Goal: Task Accomplishment & Management: Manage account settings

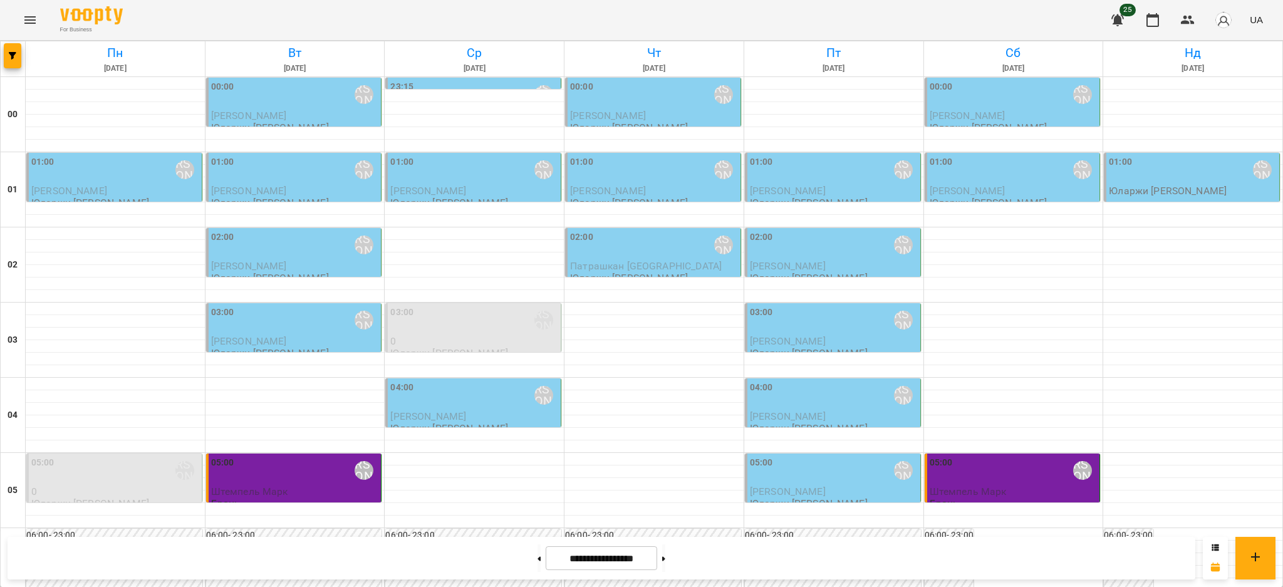
scroll to position [1350, 0]
click at [665, 558] on icon at bounding box center [663, 558] width 3 height 4
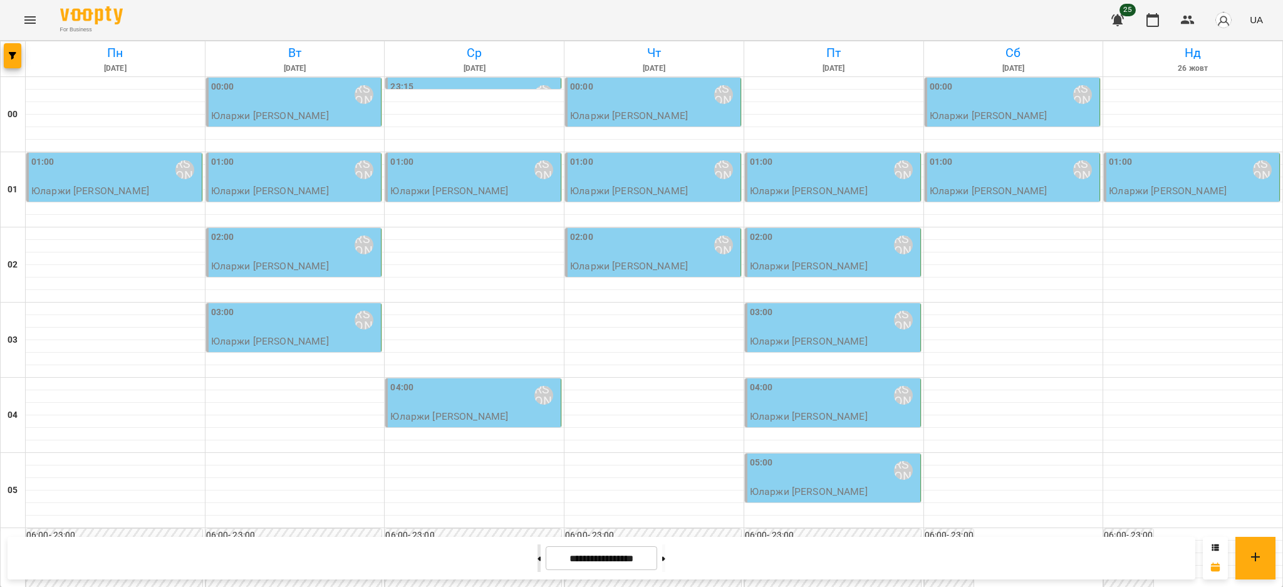
click at [537, 568] on button at bounding box center [538, 558] width 3 height 28
type input "**********"
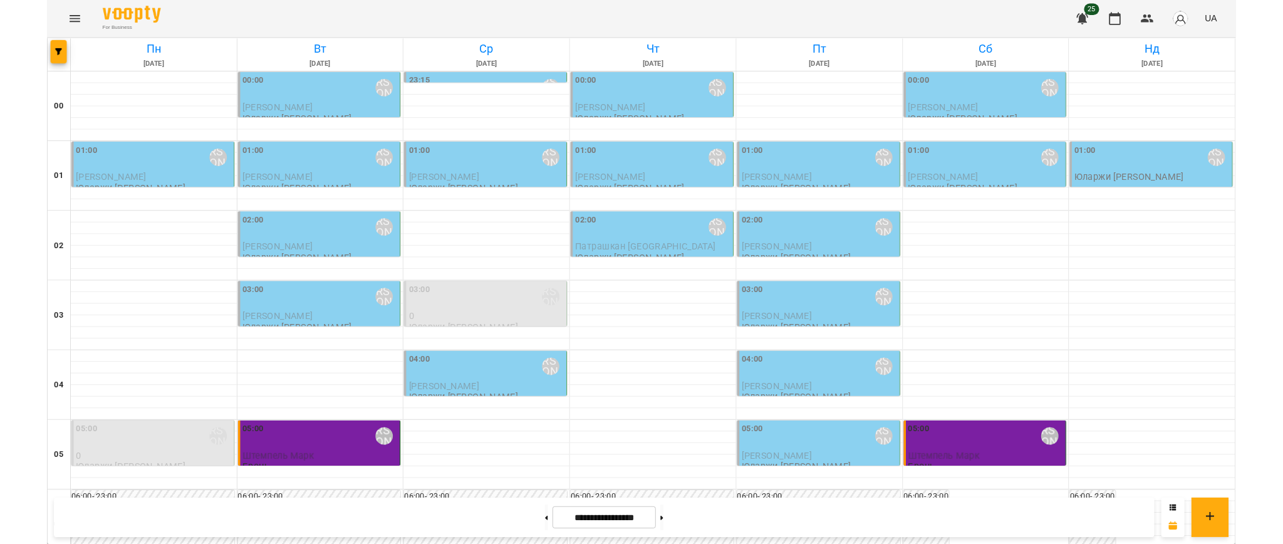
scroll to position [0, 0]
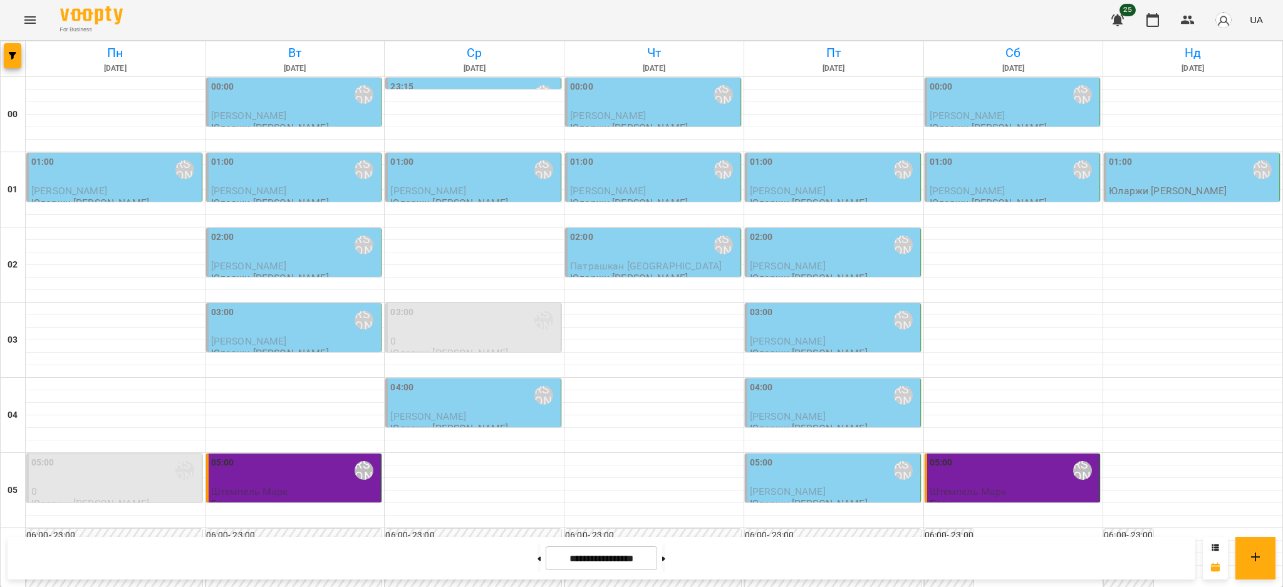
click at [165, 184] on div "01:00 [PERSON_NAME]" at bounding box center [115, 169] width 168 height 29
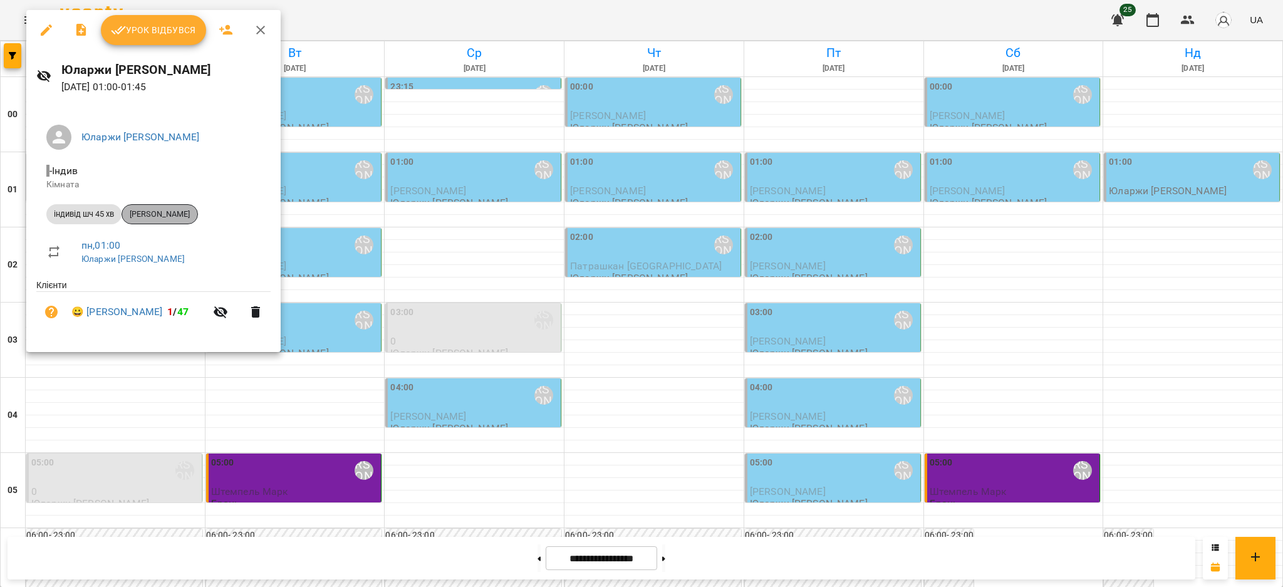
click at [190, 212] on span "[PERSON_NAME]" at bounding box center [159, 214] width 75 height 11
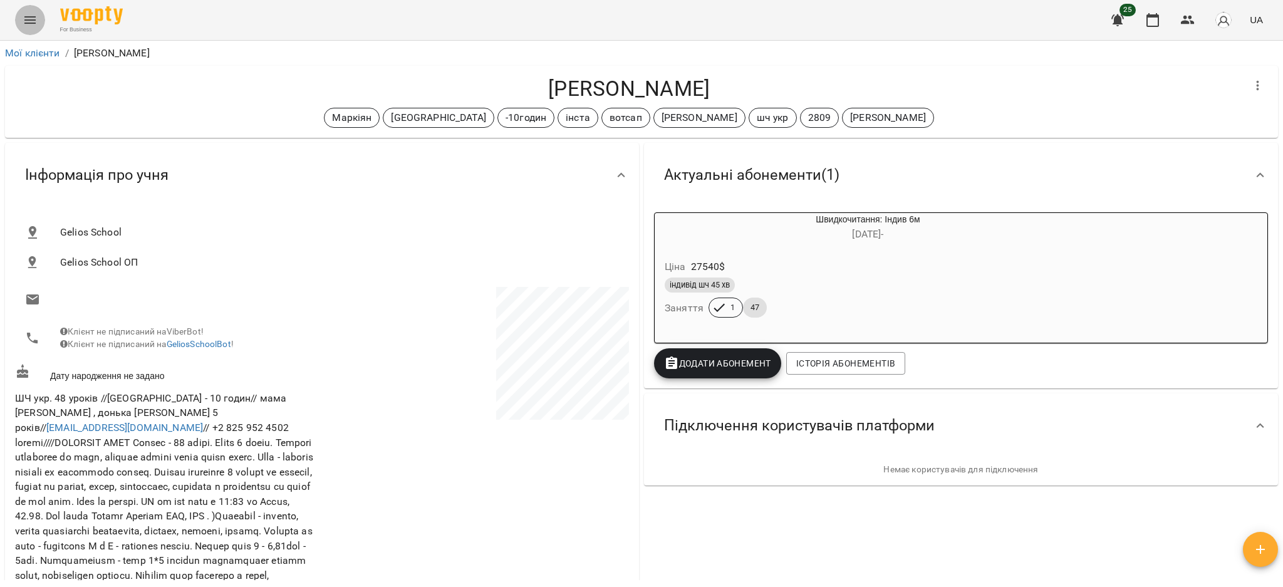
click at [36, 20] on icon "Menu" at bounding box center [30, 20] width 15 height 15
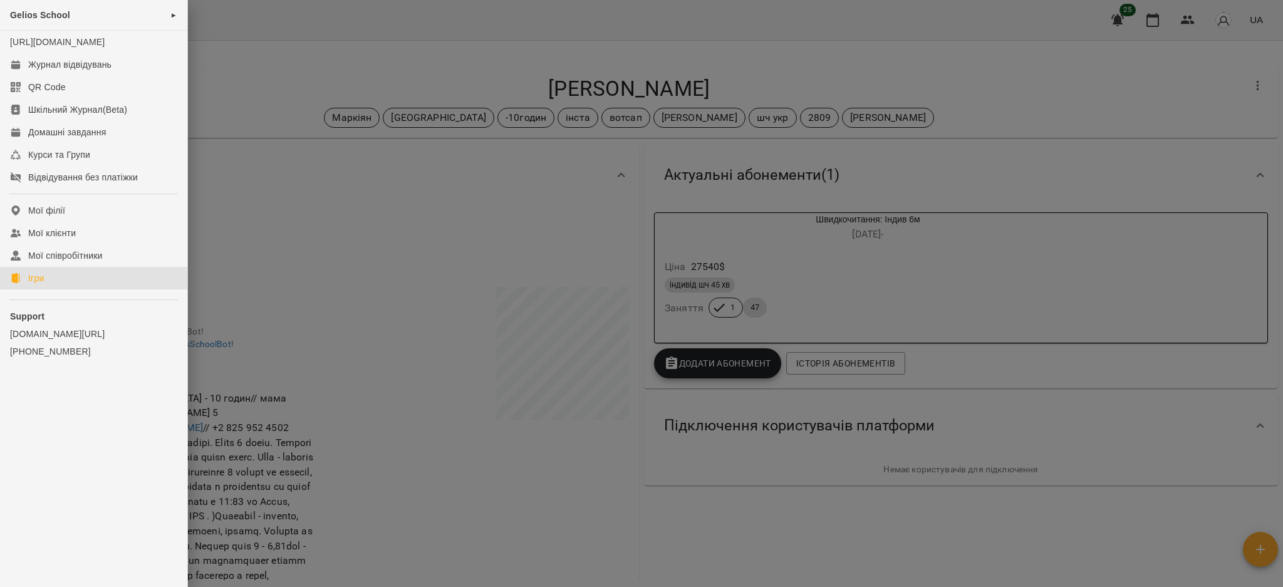
click at [73, 289] on link "Ігри" at bounding box center [93, 278] width 187 height 23
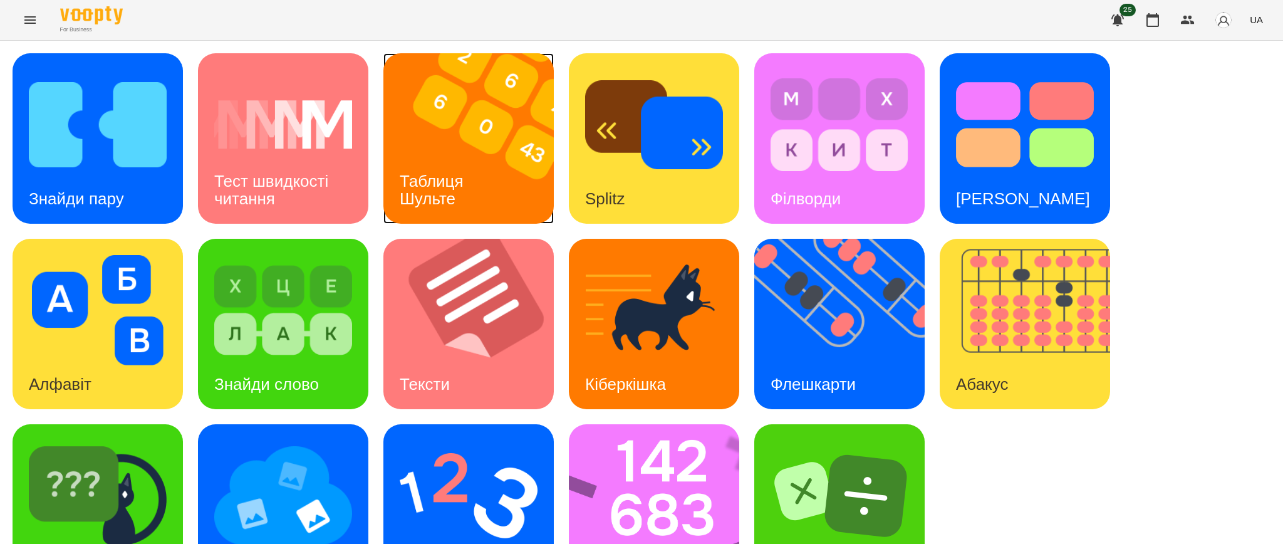
click at [492, 131] on img at bounding box center [476, 138] width 186 height 170
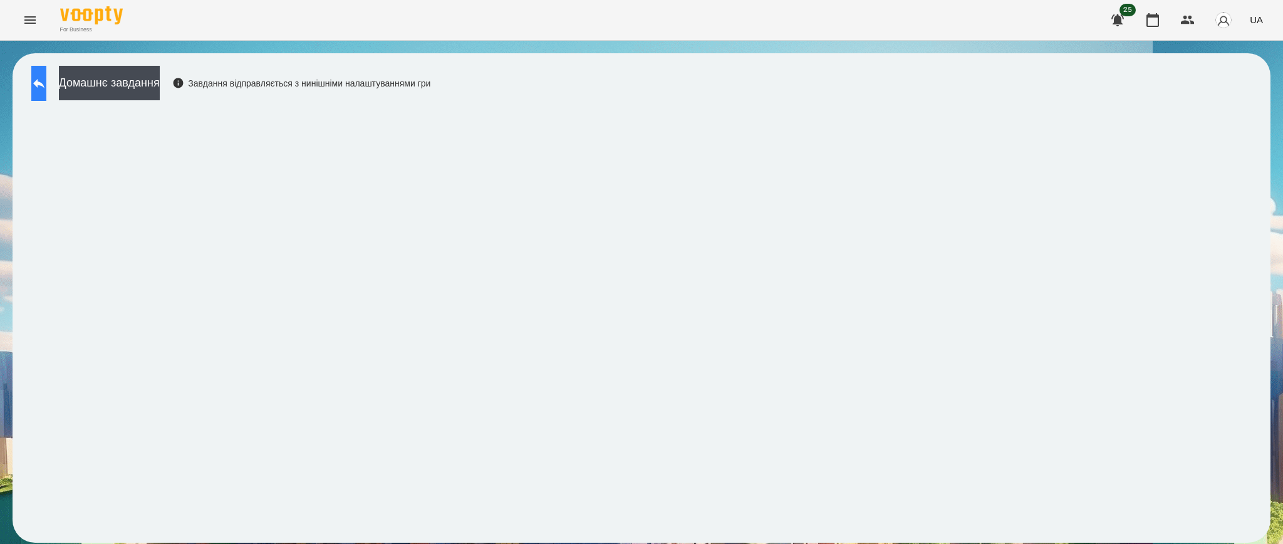
click at [46, 78] on icon at bounding box center [38, 83] width 15 height 15
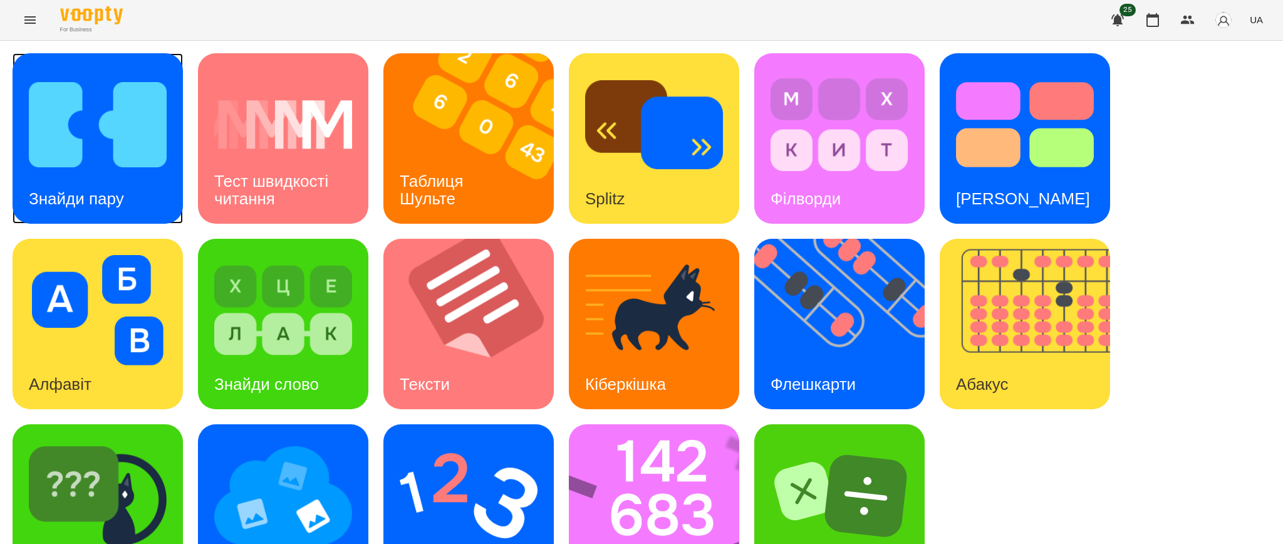
click at [141, 168] on img at bounding box center [98, 125] width 138 height 110
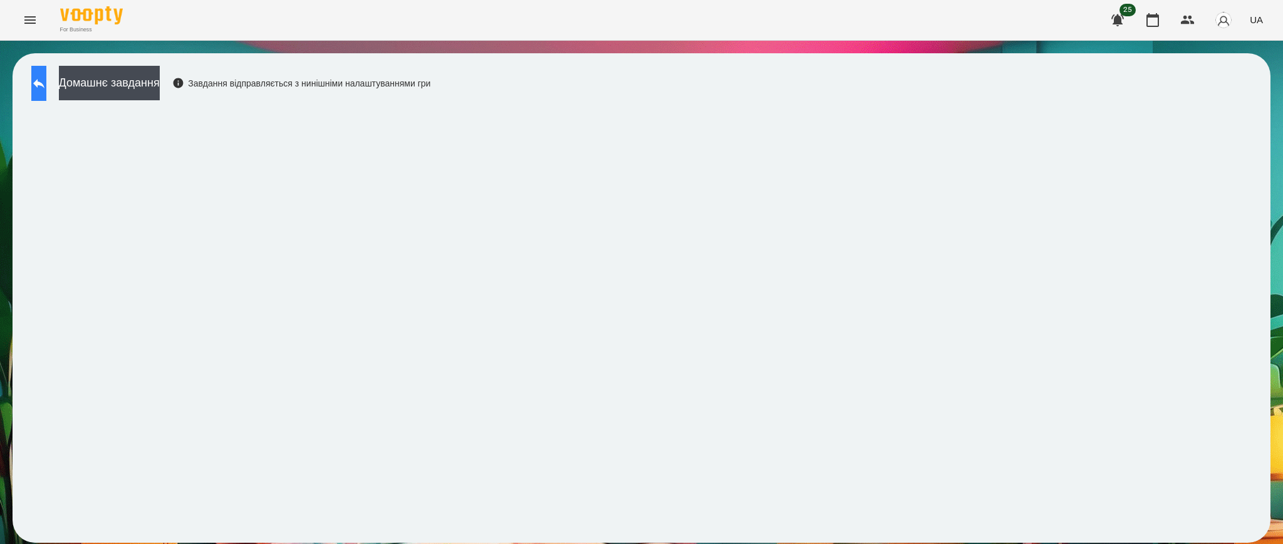
click at [46, 83] on icon at bounding box center [38, 83] width 15 height 15
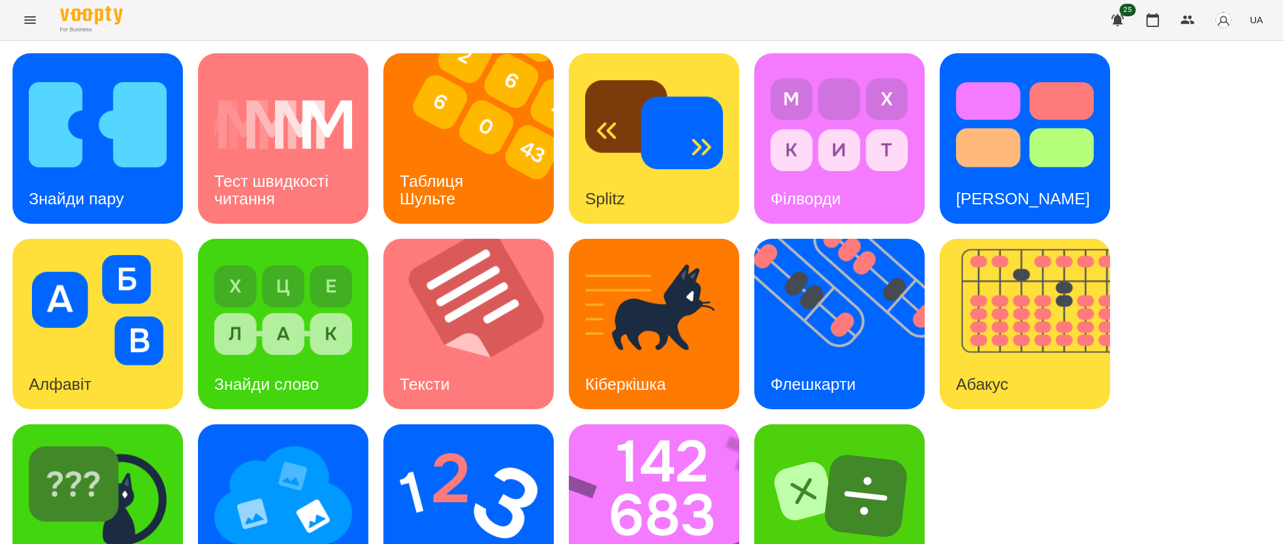
scroll to position [63, 0]
click at [82, 452] on img at bounding box center [98, 495] width 138 height 110
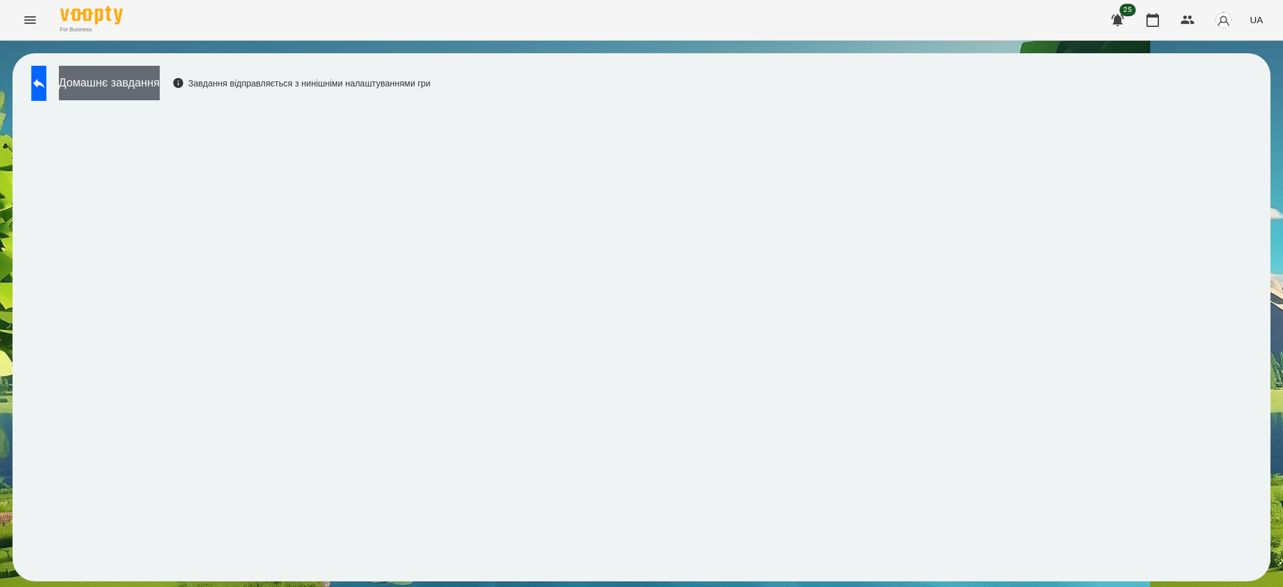
click at [145, 80] on button "Домашнє завдання" at bounding box center [109, 83] width 101 height 34
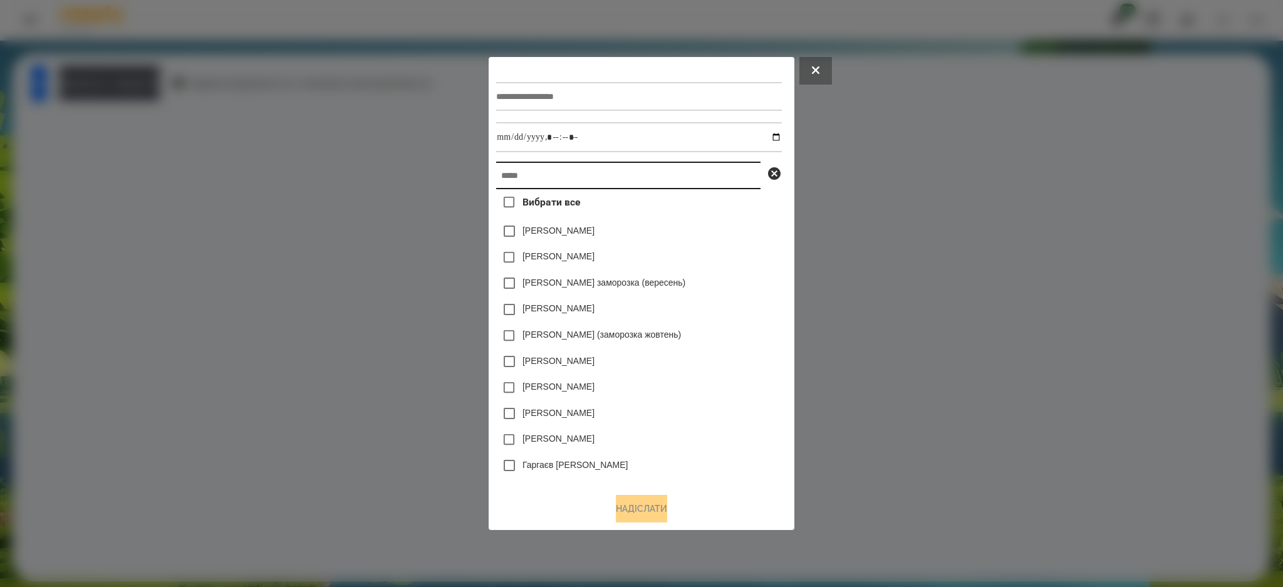
click at [539, 174] on input "text" at bounding box center [628, 176] width 264 height 28
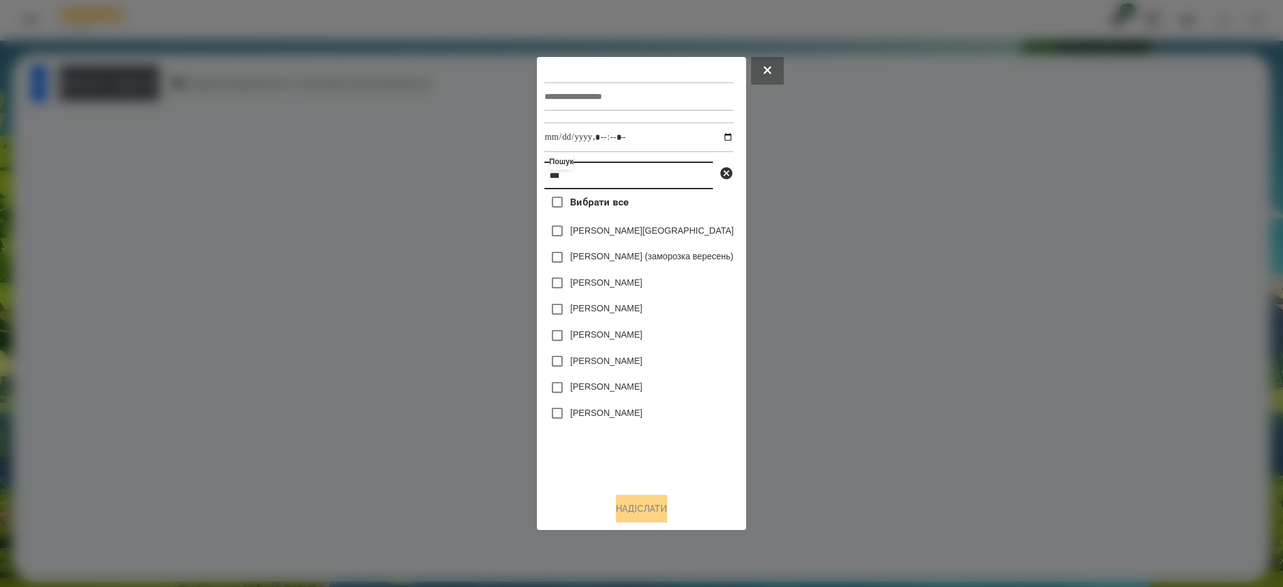
type input "***"
click at [615, 410] on label "[PERSON_NAME]" at bounding box center [606, 413] width 72 height 13
click at [586, 93] on input "text" at bounding box center [638, 96] width 189 height 29
type input "*****"
click at [593, 141] on input "datetime-local" at bounding box center [638, 137] width 189 height 30
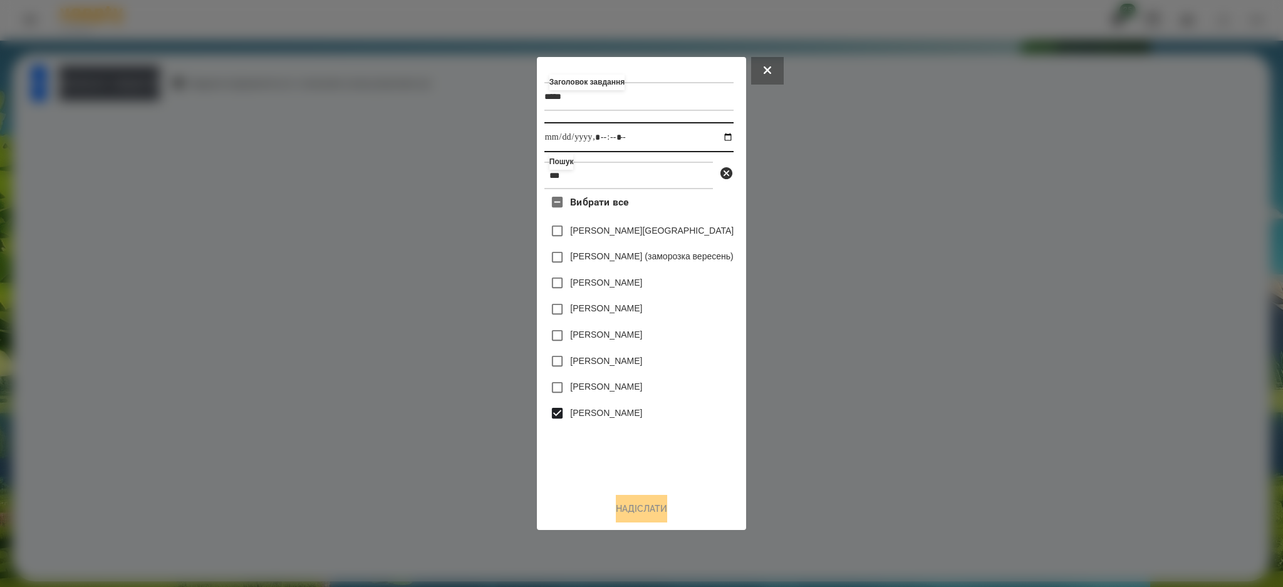
click at [732, 135] on input "datetime-local" at bounding box center [638, 137] width 189 height 30
type input "**********"
click at [645, 512] on button "Надіслати" at bounding box center [641, 509] width 51 height 28
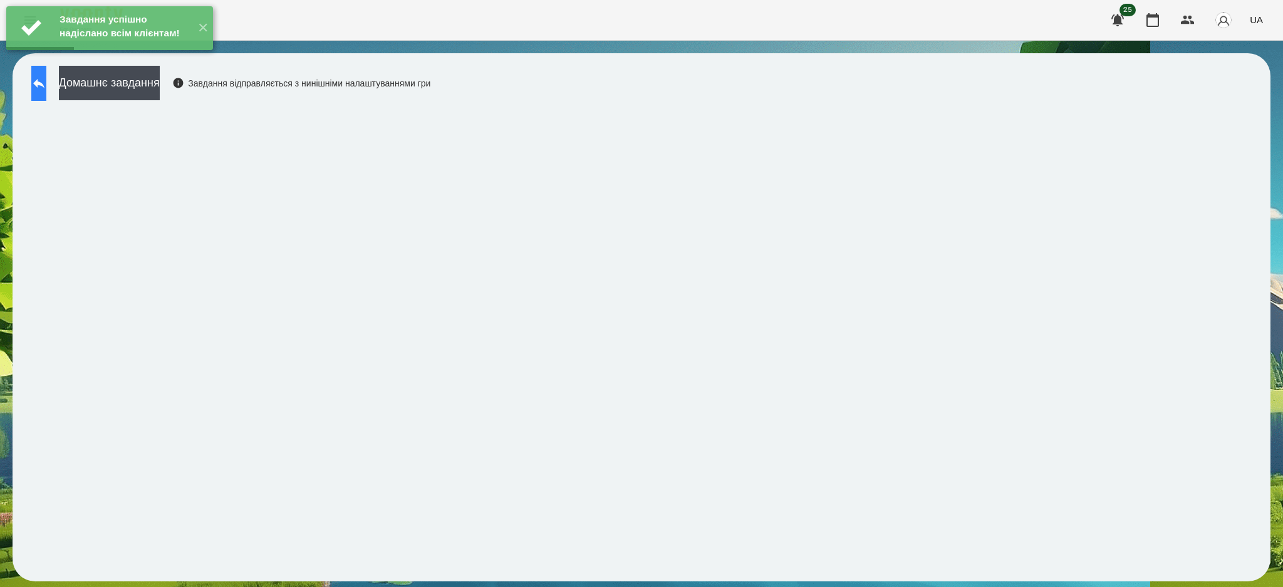
click at [46, 88] on icon at bounding box center [38, 83] width 15 height 15
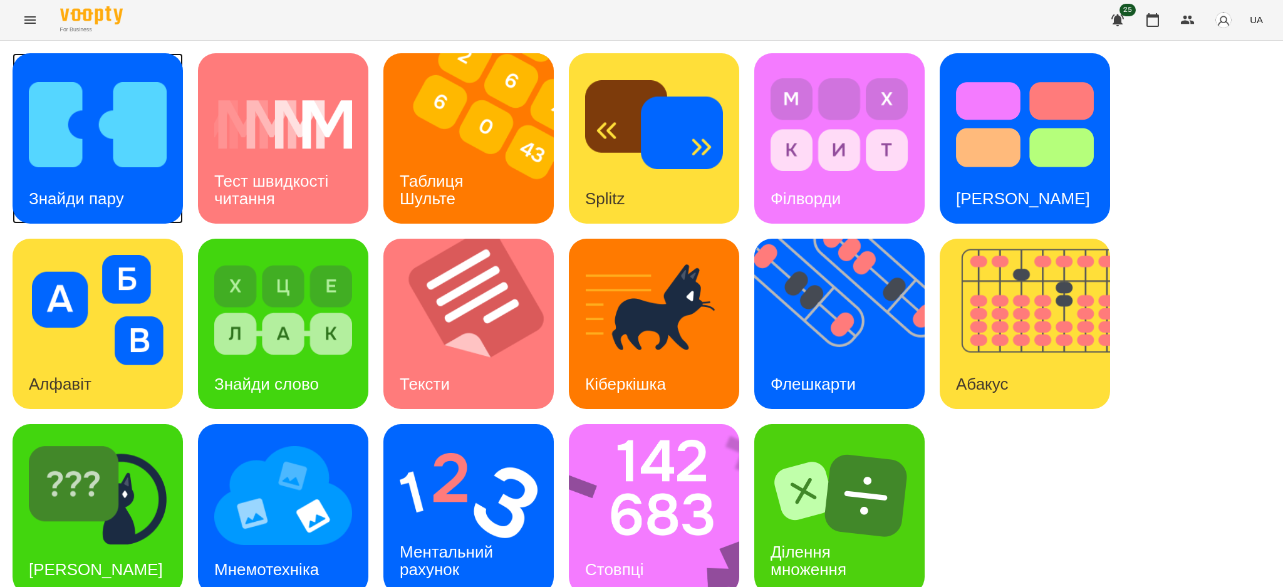
click at [102, 138] on img at bounding box center [98, 125] width 138 height 110
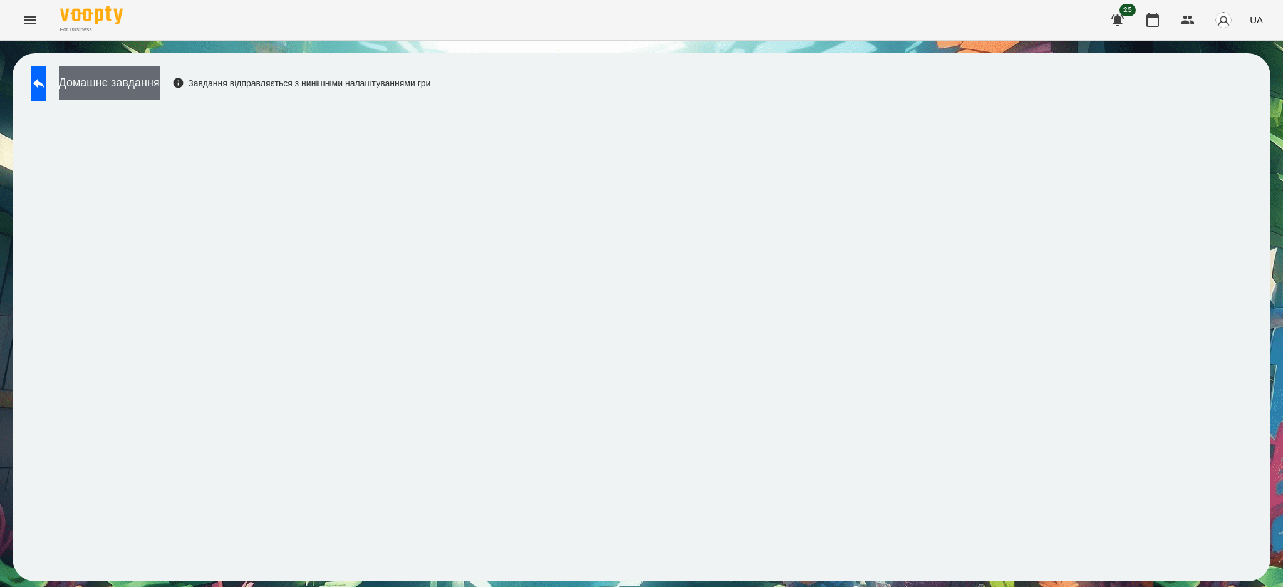
click at [146, 78] on button "Домашнє завдання" at bounding box center [109, 83] width 101 height 34
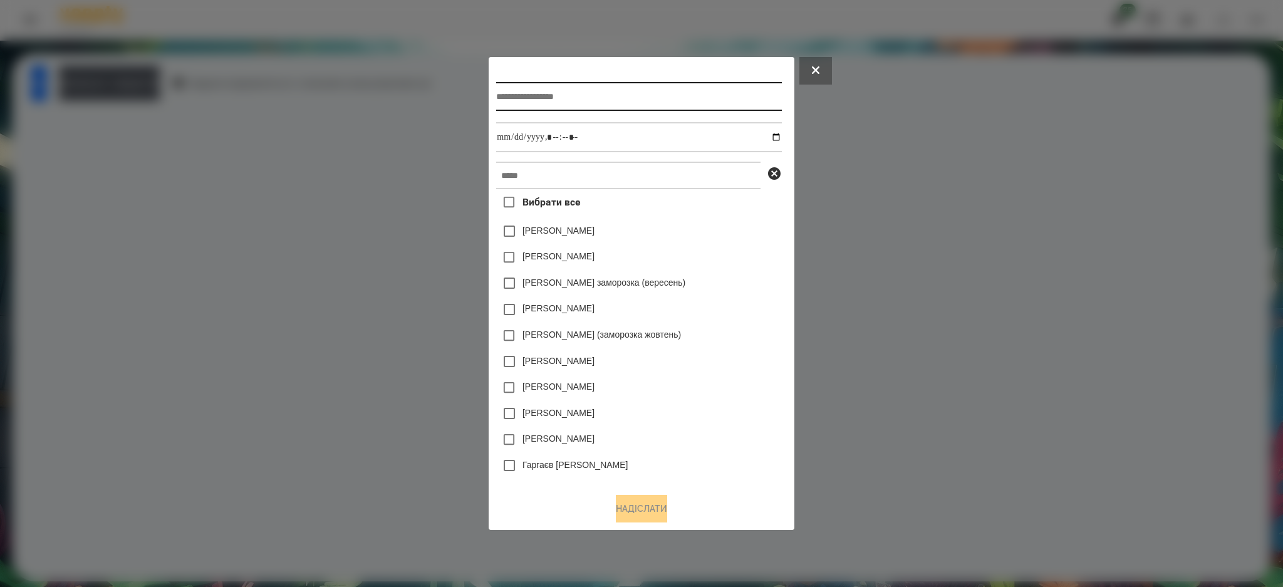
click at [559, 91] on input "text" at bounding box center [638, 96] width 285 height 29
type input "**********"
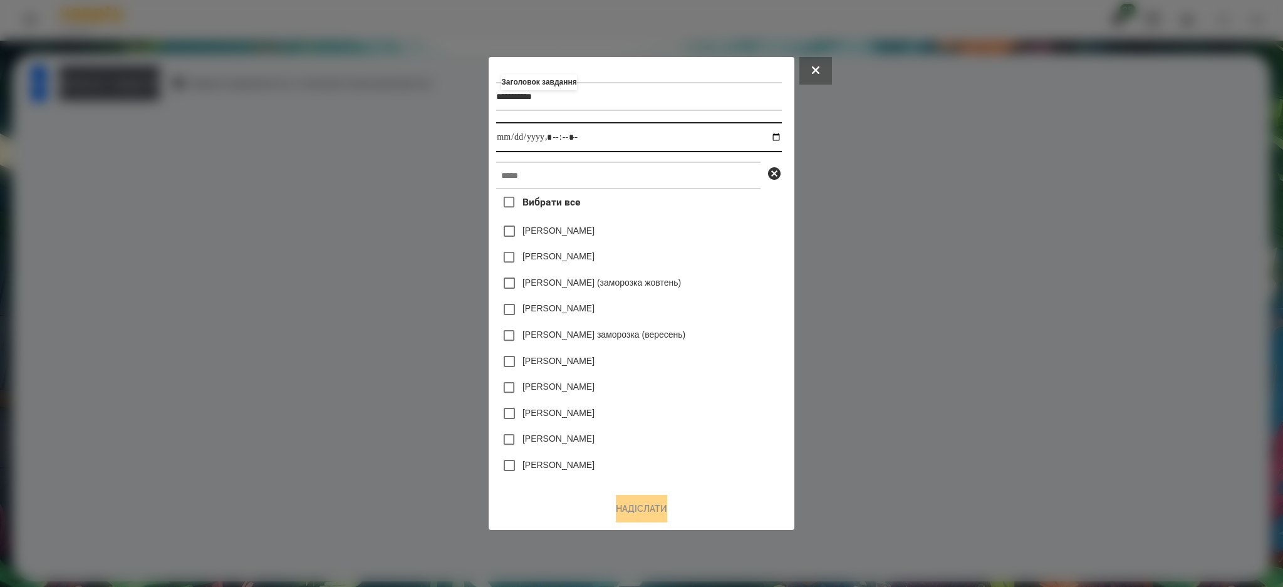
click at [781, 140] on input "datetime-local" at bounding box center [638, 137] width 285 height 30
click at [781, 136] on input "datetime-local" at bounding box center [638, 137] width 285 height 30
type input "**********"
click at [710, 67] on div "**********" at bounding box center [641, 274] width 290 height 418
click at [534, 178] on input "text" at bounding box center [628, 176] width 264 height 28
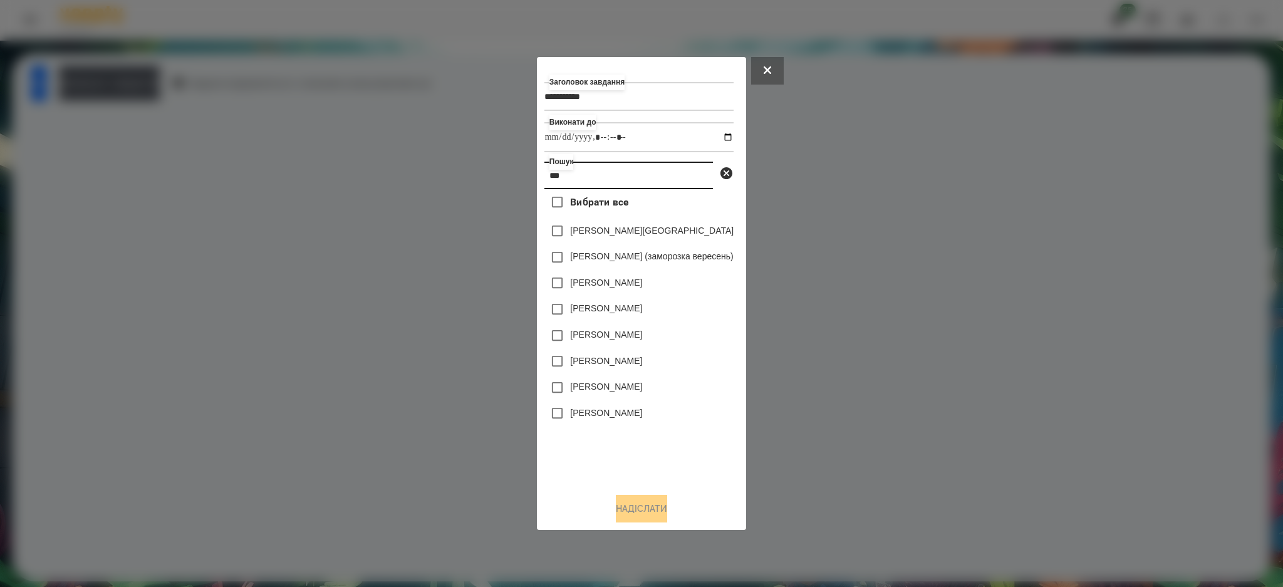
type input "***"
click at [587, 414] on label "[PERSON_NAME]" at bounding box center [606, 413] width 72 height 13
click at [630, 507] on button "Надіслати" at bounding box center [641, 509] width 51 height 28
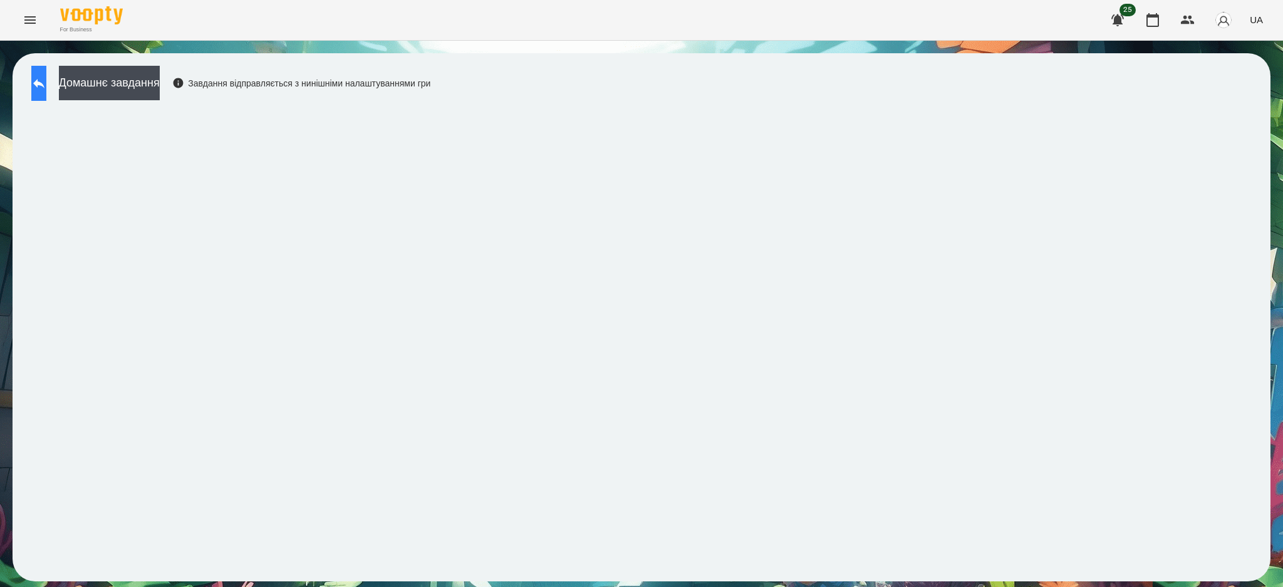
click at [46, 85] on icon at bounding box center [38, 83] width 15 height 15
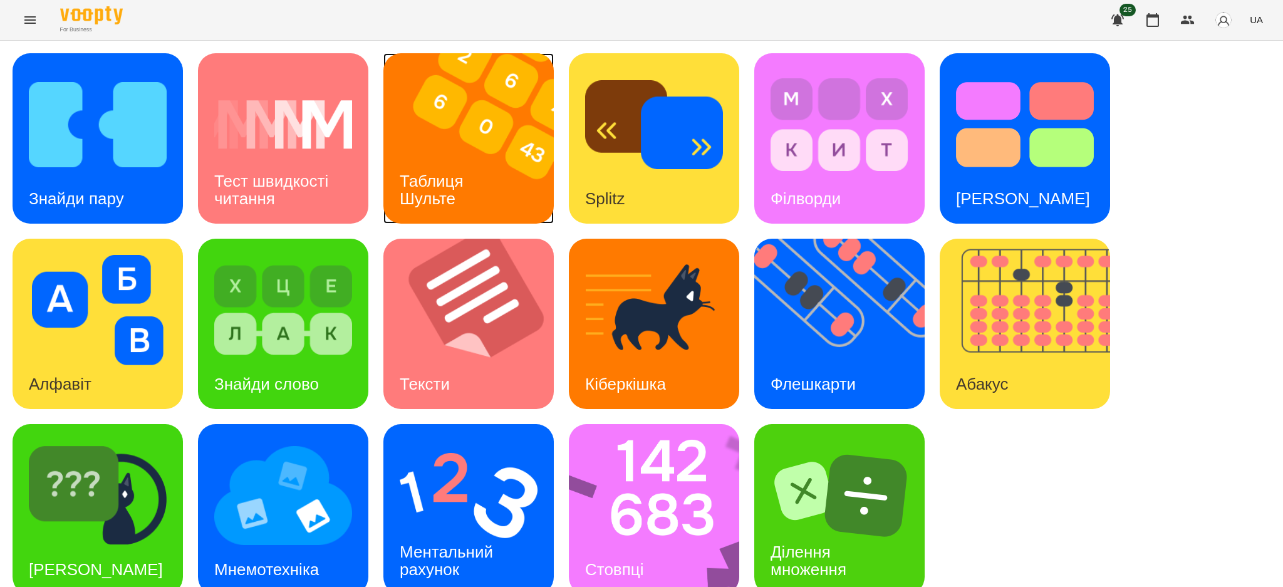
click at [454, 83] on img at bounding box center [476, 138] width 186 height 170
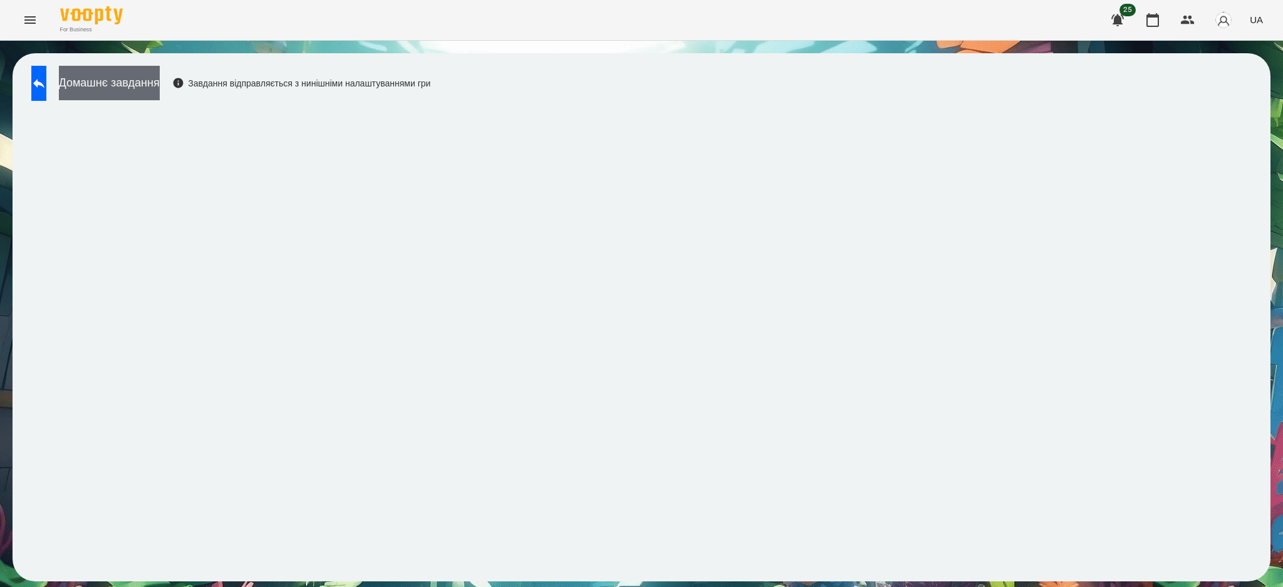
click at [160, 84] on button "Домашнє завдання" at bounding box center [109, 83] width 101 height 34
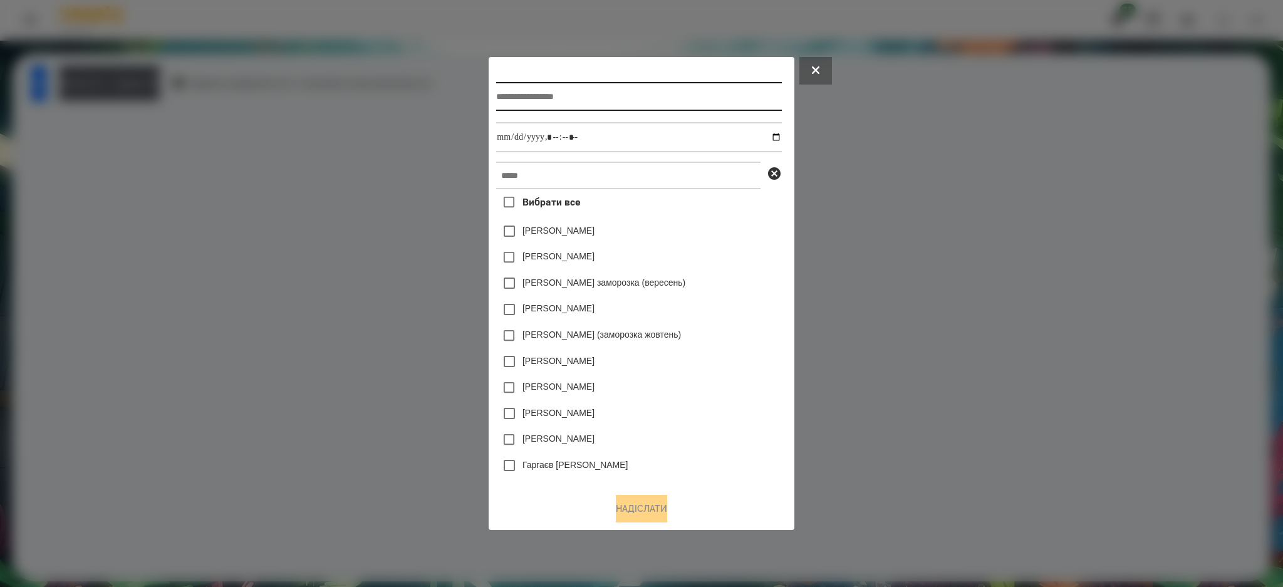
click at [544, 96] on input "text" at bounding box center [638, 96] width 285 height 29
type input "*******"
click at [534, 141] on input "datetime-local" at bounding box center [638, 137] width 285 height 30
click at [781, 137] on input "datetime-local" at bounding box center [638, 137] width 285 height 30
click at [773, 131] on input "datetime-local" at bounding box center [638, 137] width 285 height 30
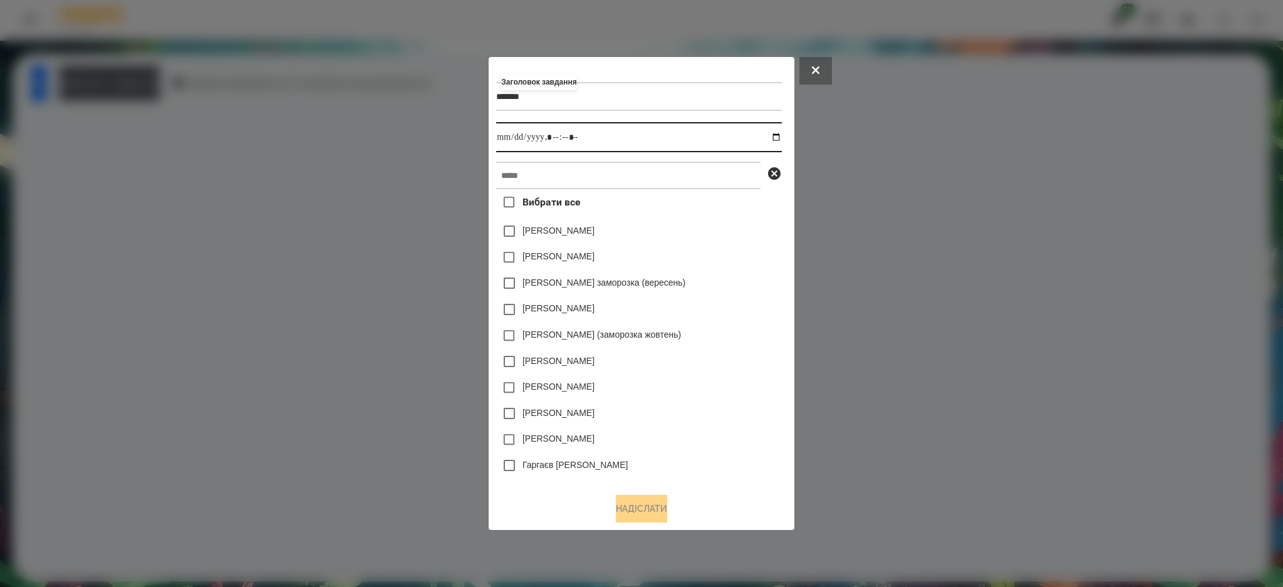
click at [781, 135] on input "datetime-local" at bounding box center [638, 137] width 285 height 30
type input "**********"
click at [690, 369] on div "[PERSON_NAME]" at bounding box center [638, 361] width 285 height 26
click at [533, 169] on input "text" at bounding box center [628, 176] width 264 height 28
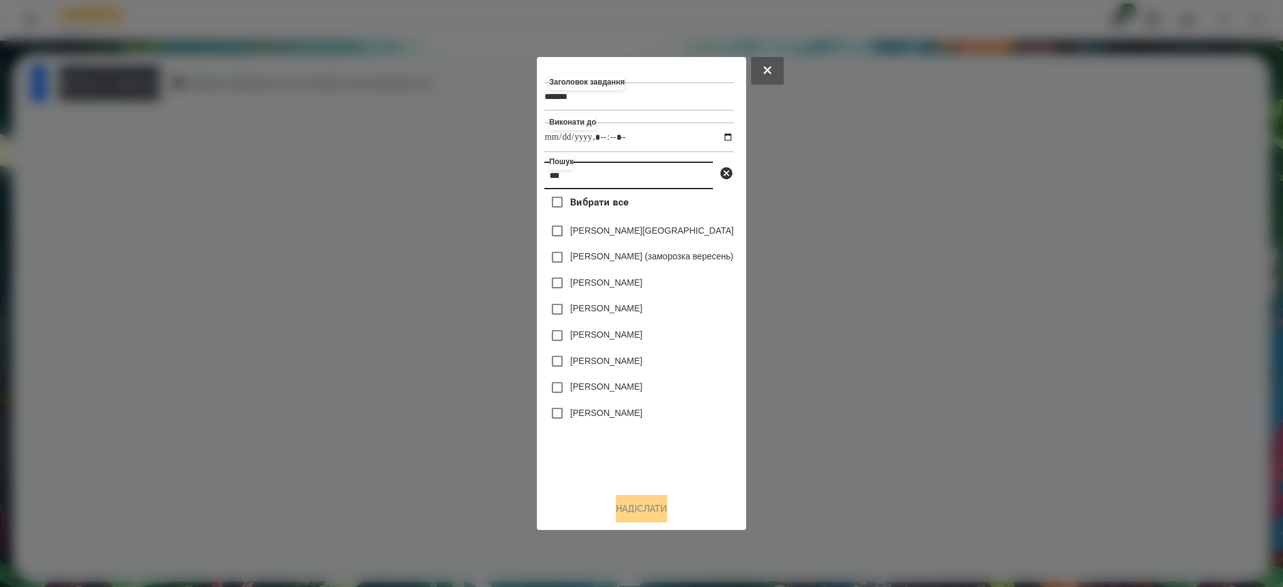
type input "***"
click at [610, 408] on label "[PERSON_NAME]" at bounding box center [606, 413] width 72 height 13
click at [648, 511] on button "Надіслати" at bounding box center [641, 509] width 51 height 28
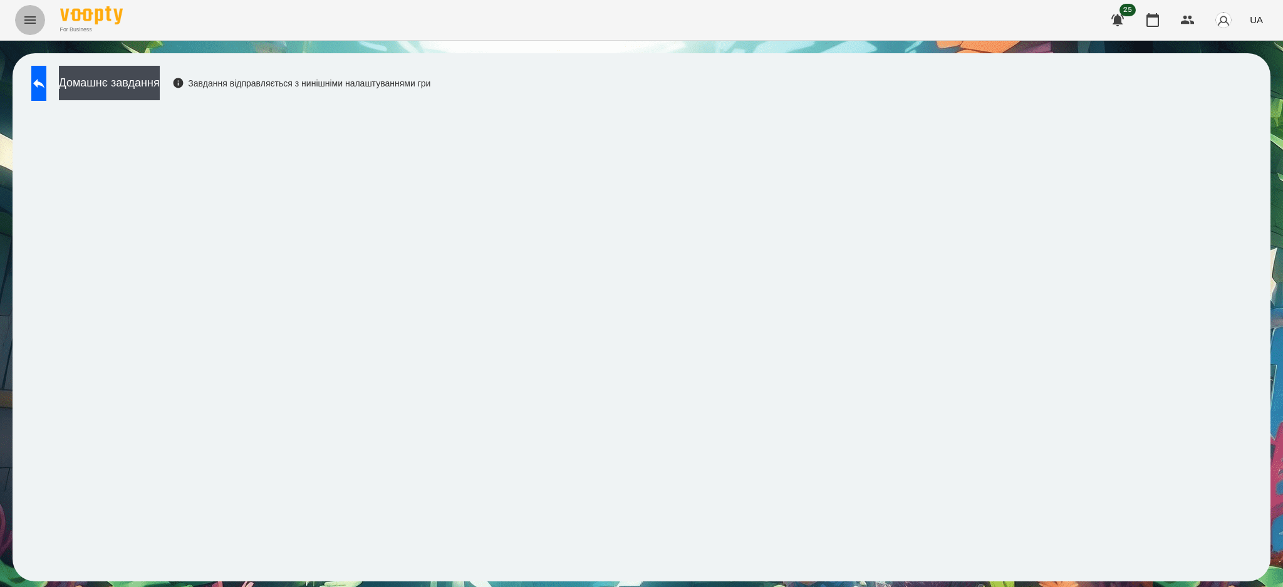
click at [32, 21] on icon "Menu" at bounding box center [30, 20] width 15 height 15
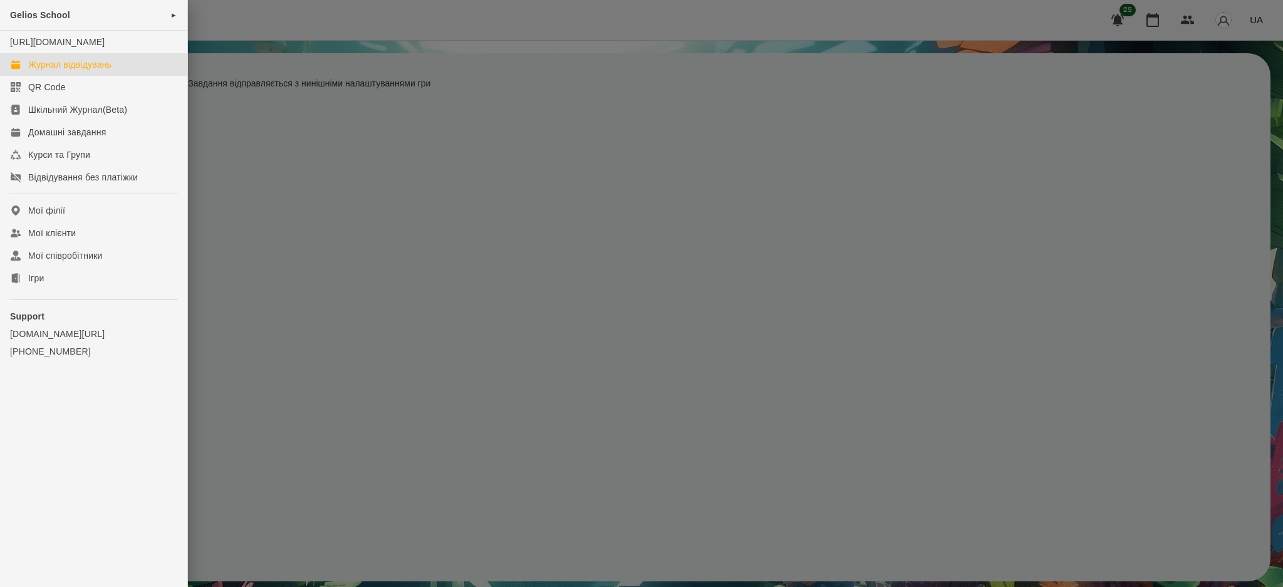
click at [76, 71] on div "Журнал відвідувань" at bounding box center [69, 64] width 83 height 13
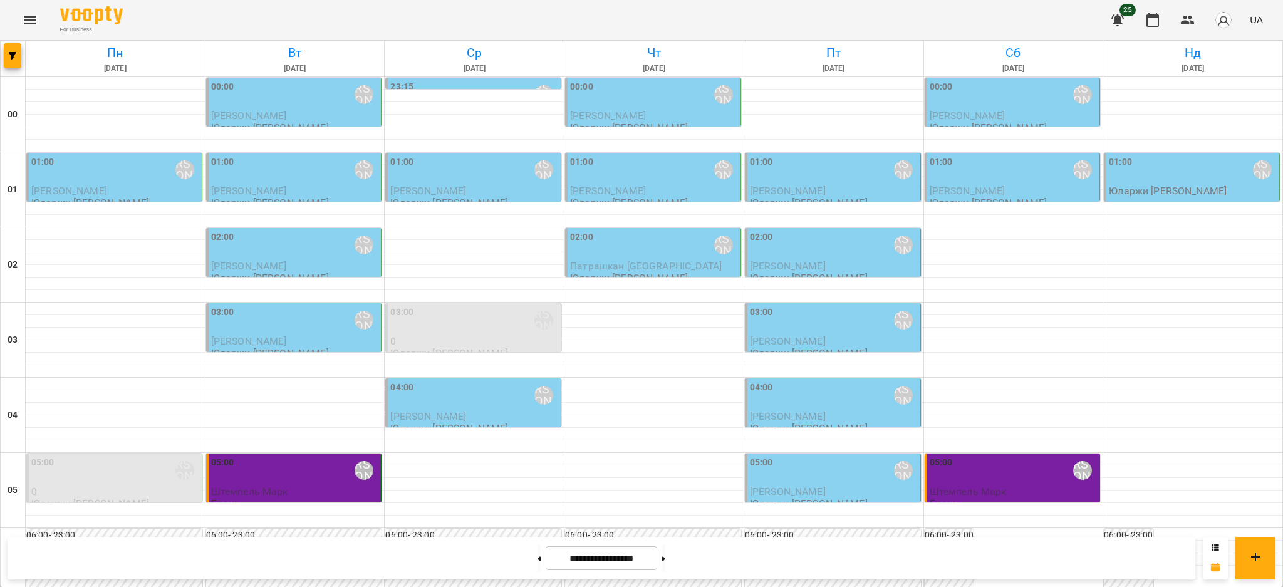
click at [90, 178] on div "01:00 [PERSON_NAME]" at bounding box center [115, 169] width 168 height 29
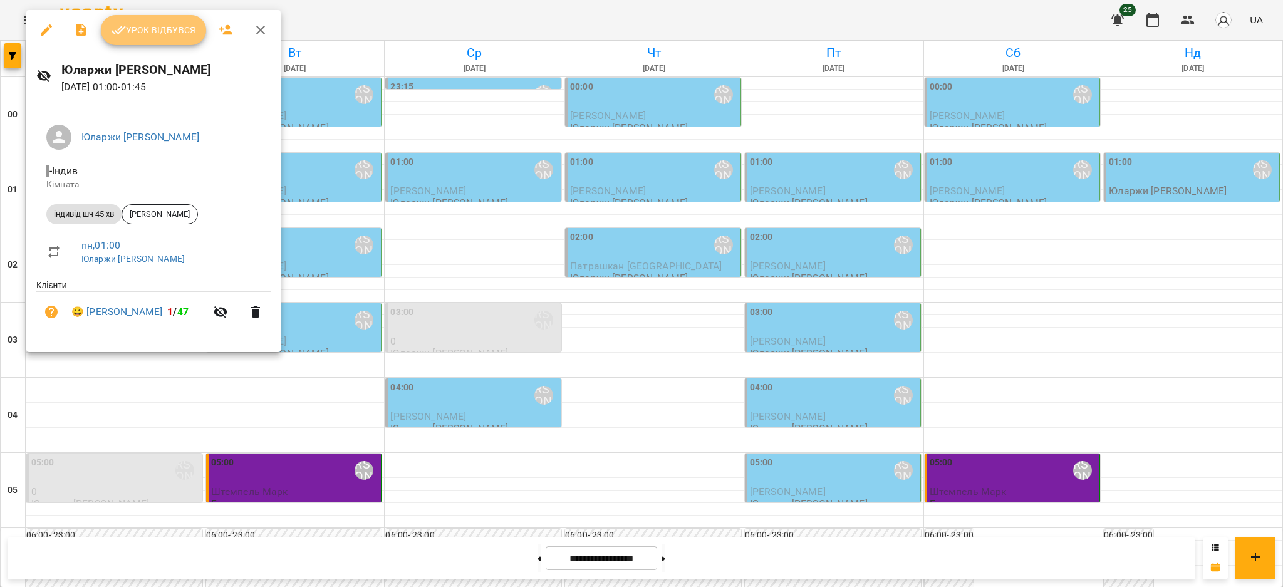
click at [155, 35] on span "Урок відбувся" at bounding box center [153, 30] width 85 height 15
